Goal: Information Seeking & Learning: Learn about a topic

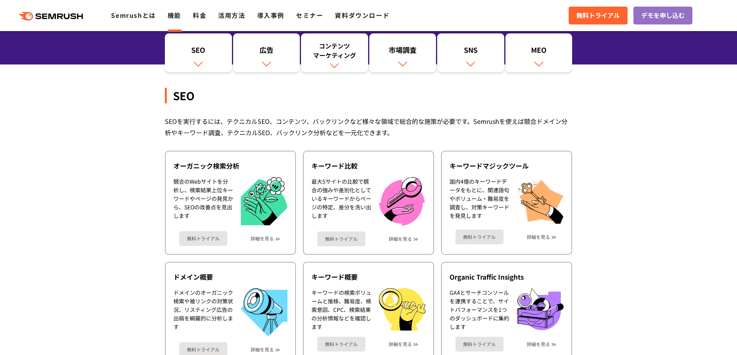
scroll to position [109, 0]
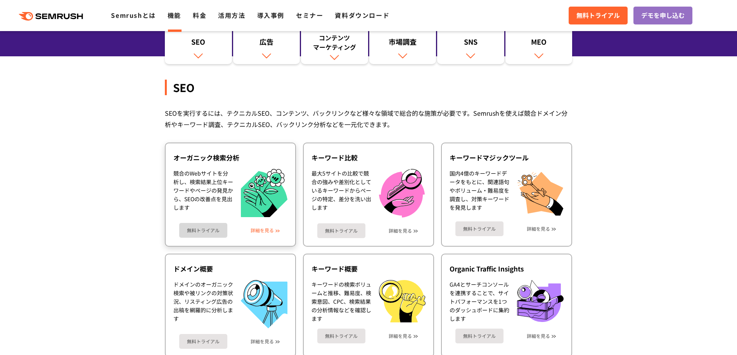
click at [264, 229] on link "詳細を見る" at bounding box center [262, 229] width 23 height 5
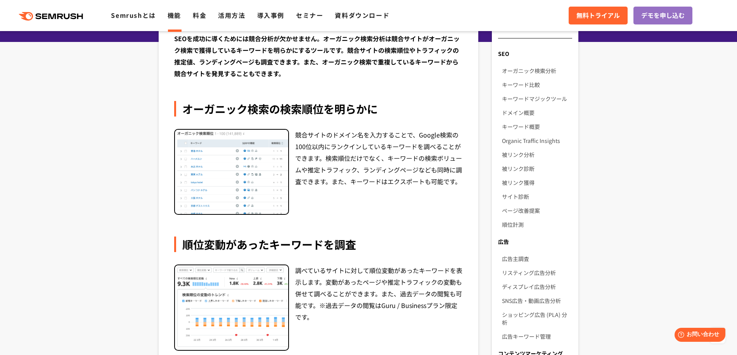
scroll to position [20, 0]
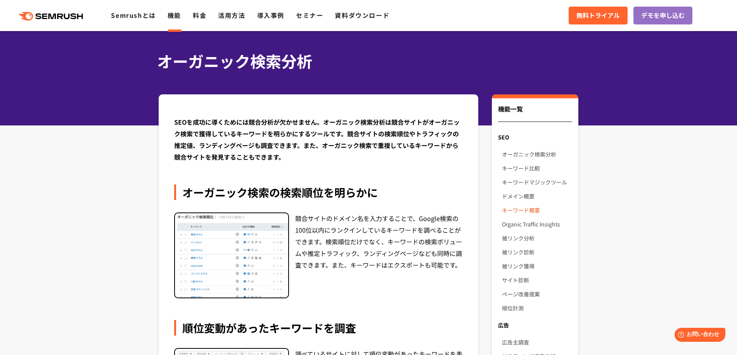
click at [512, 210] on link "キーワード概要" at bounding box center [537, 210] width 70 height 14
